Goal: Task Accomplishment & Management: Use online tool/utility

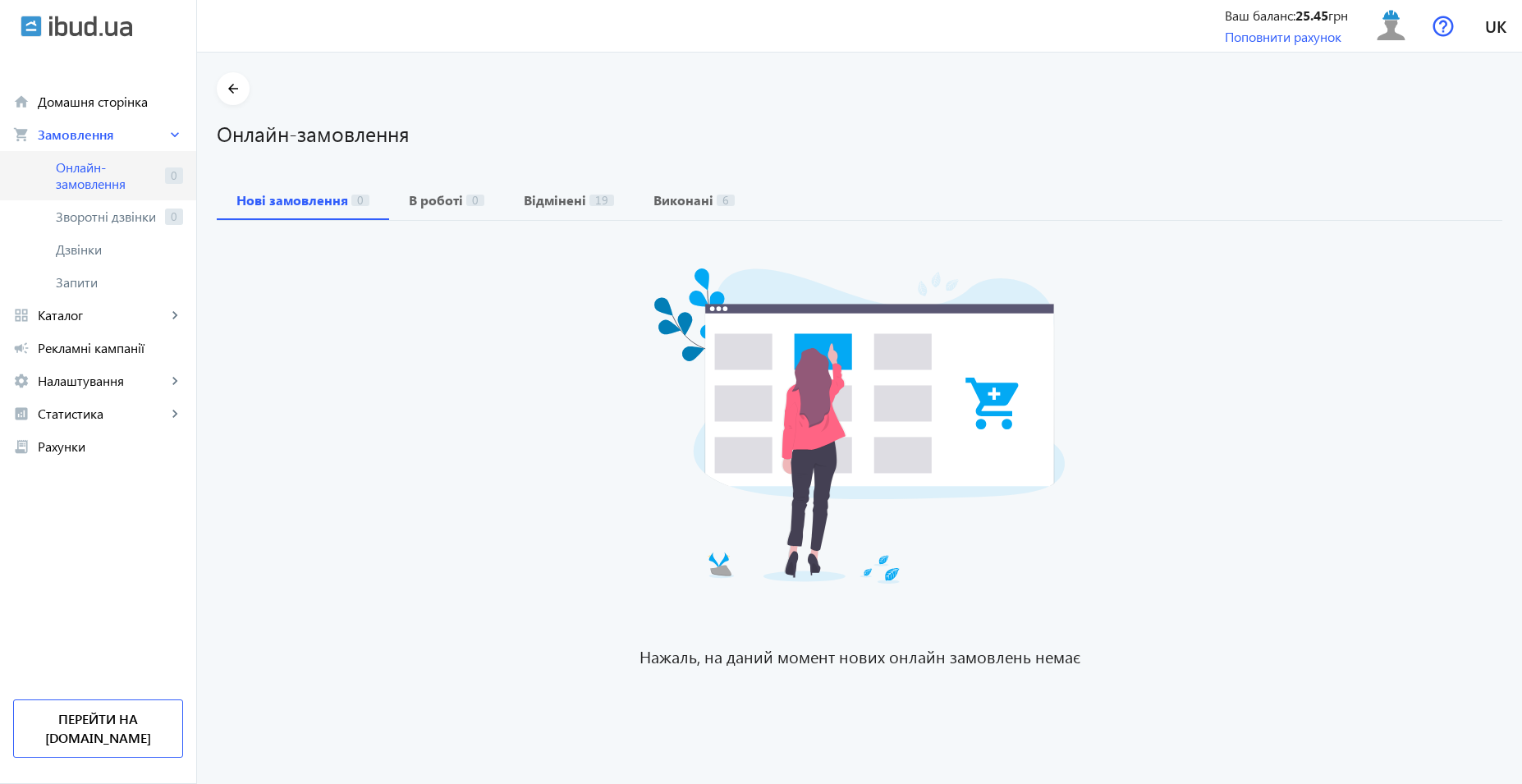
click at [93, 191] on span "Онлайн-замовлення" at bounding box center [107, 176] width 102 height 33
click at [113, 181] on span "Онлайн-замовлення" at bounding box center [107, 176] width 102 height 33
